Goal: Task Accomplishment & Management: Use online tool/utility

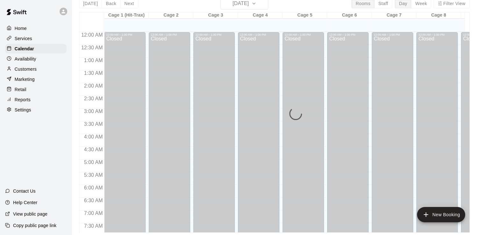
scroll to position [255, 0]
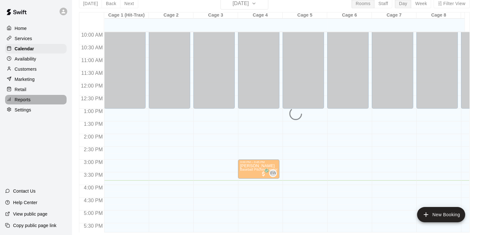
click at [25, 103] on p "Reports" at bounding box center [23, 100] width 16 height 6
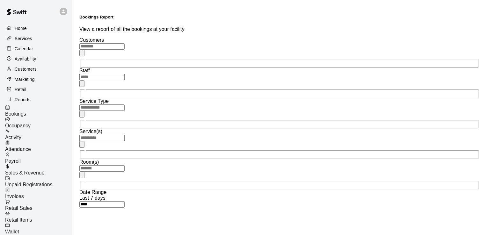
click at [21, 158] on span "Payroll" at bounding box center [13, 160] width 16 height 5
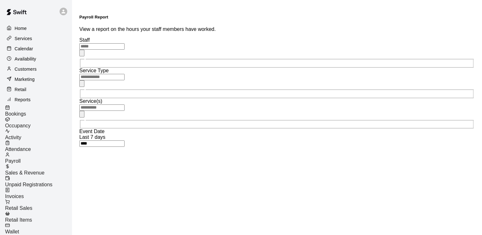
click at [82, 55] on icon "Open" at bounding box center [82, 55] width 0 height 0
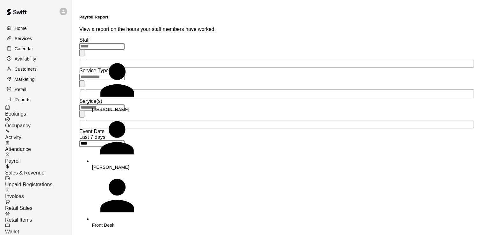
scroll to position [29, 0]
type input "**********"
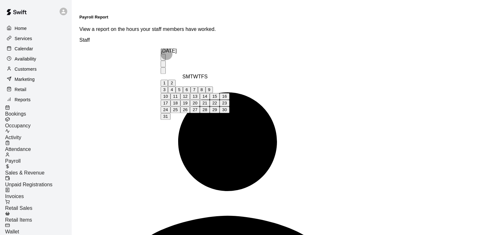
click at [213, 86] on button "9" at bounding box center [209, 89] width 7 height 7
type input "**********"
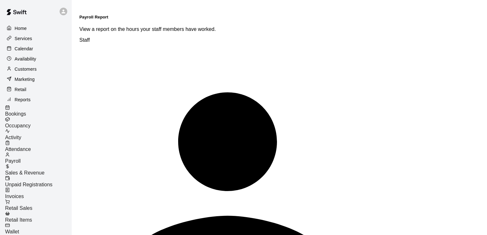
type input "******"
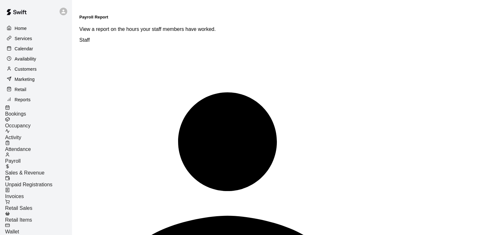
click at [35, 52] on div "Calendar" at bounding box center [36, 49] width 62 height 10
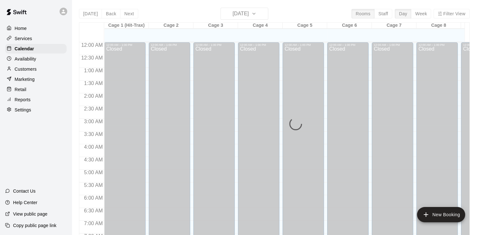
scroll to position [392, 0]
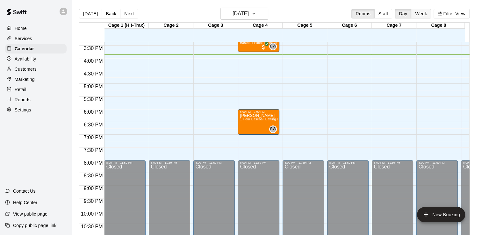
click at [428, 14] on button "Week" at bounding box center [421, 14] width 20 height 10
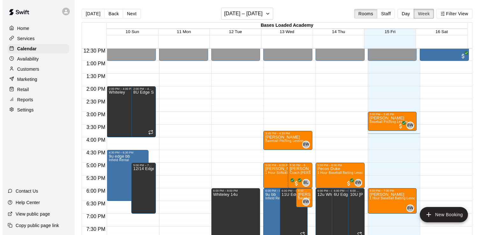
scroll to position [340, 0]
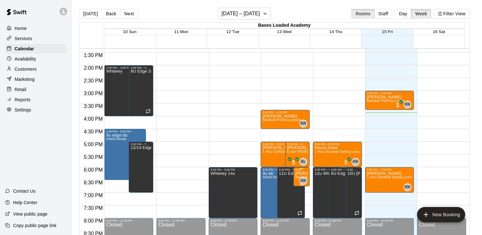
click at [299, 174] on p "[PERSON_NAME]" at bounding box center [301, 174] width 12 height 0
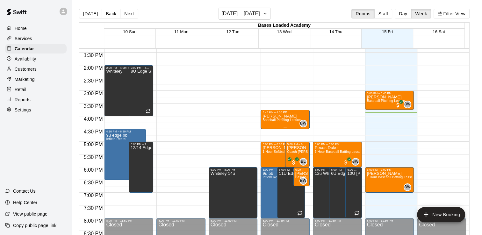
click at [286, 123] on div "[PERSON_NAME] Baseball Pitching Lesson" at bounding box center [282, 231] width 38 height 235
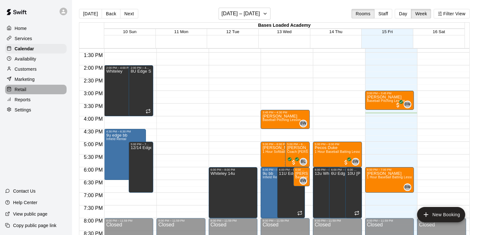
click at [26, 92] on div "Retail" at bounding box center [36, 90] width 62 height 10
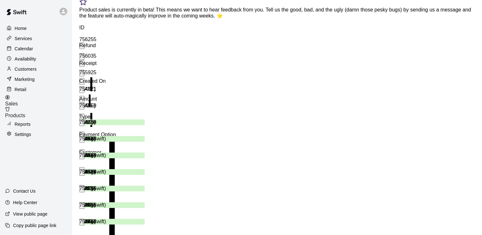
scroll to position [64, 0]
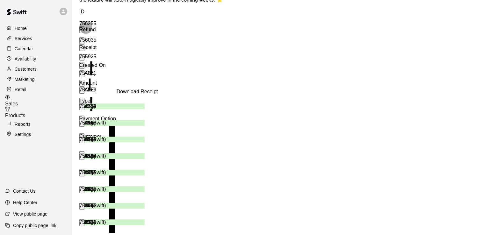
click at [89, 126] on icon "Download Receipt" at bounding box center [86, 129] width 6 height 6
